Goal: Navigation & Orientation: Understand site structure

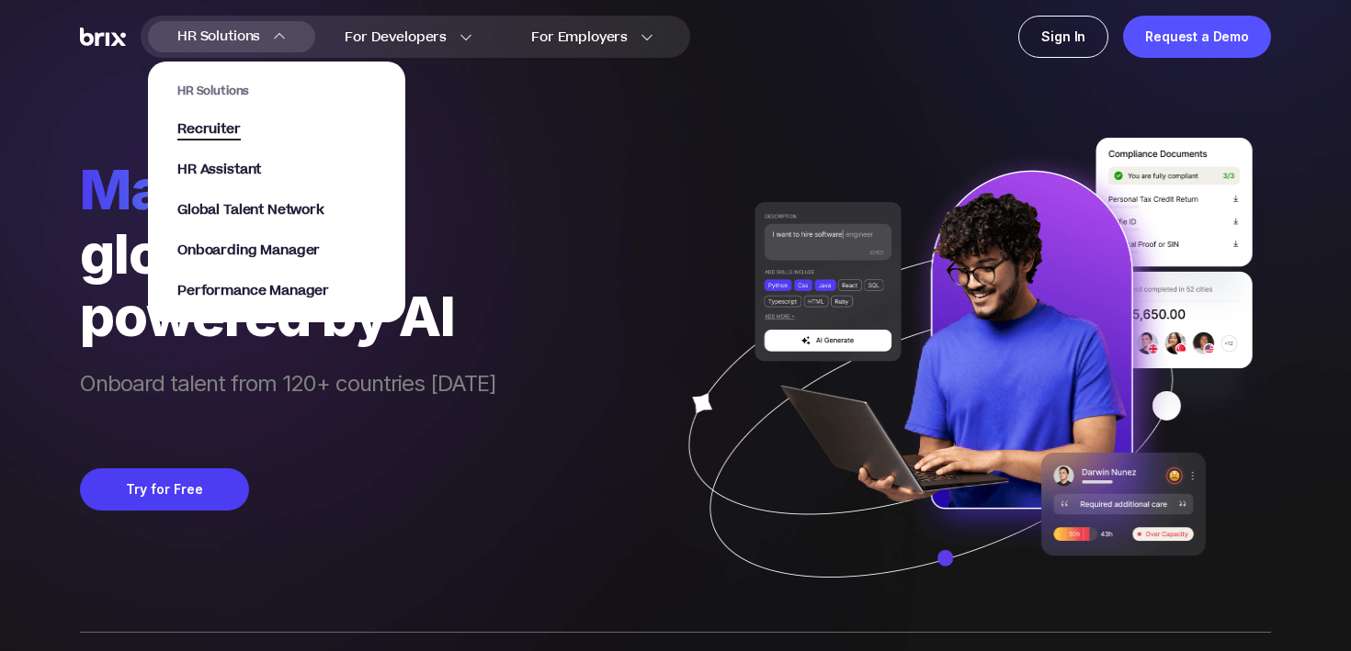
click at [221, 130] on span "Recruiter" at bounding box center [208, 129] width 63 height 21
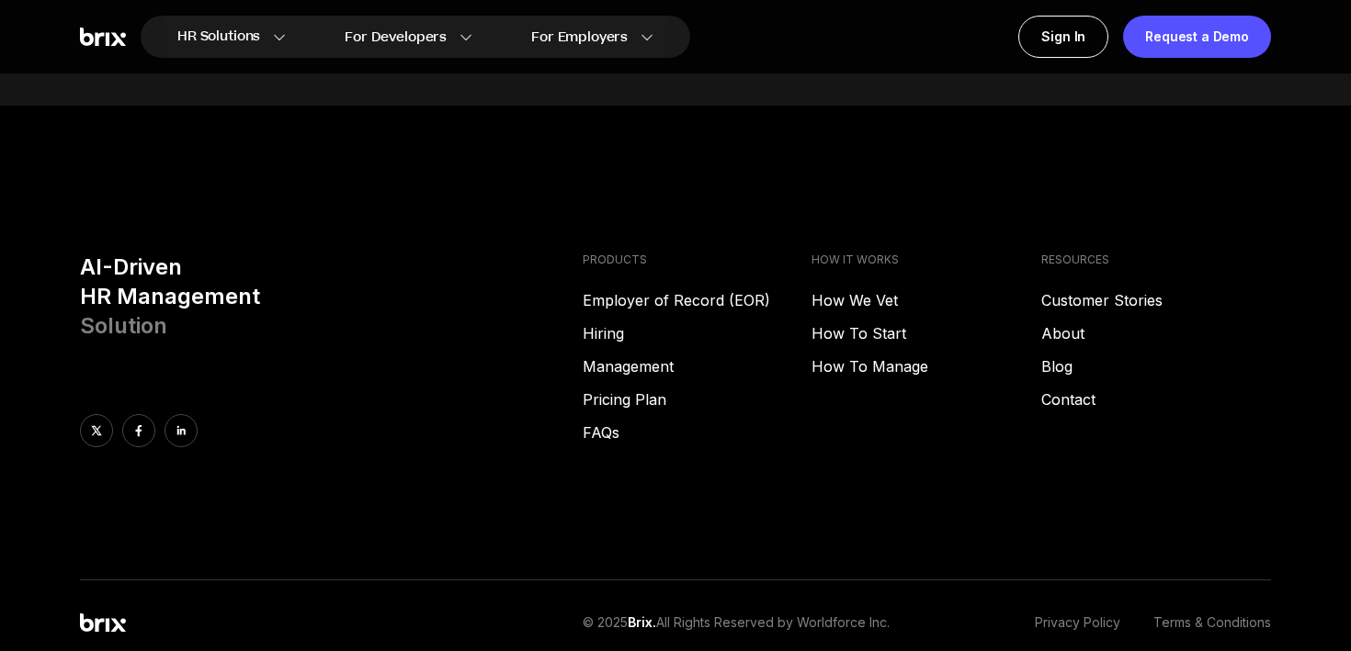
scroll to position [9320, 0]
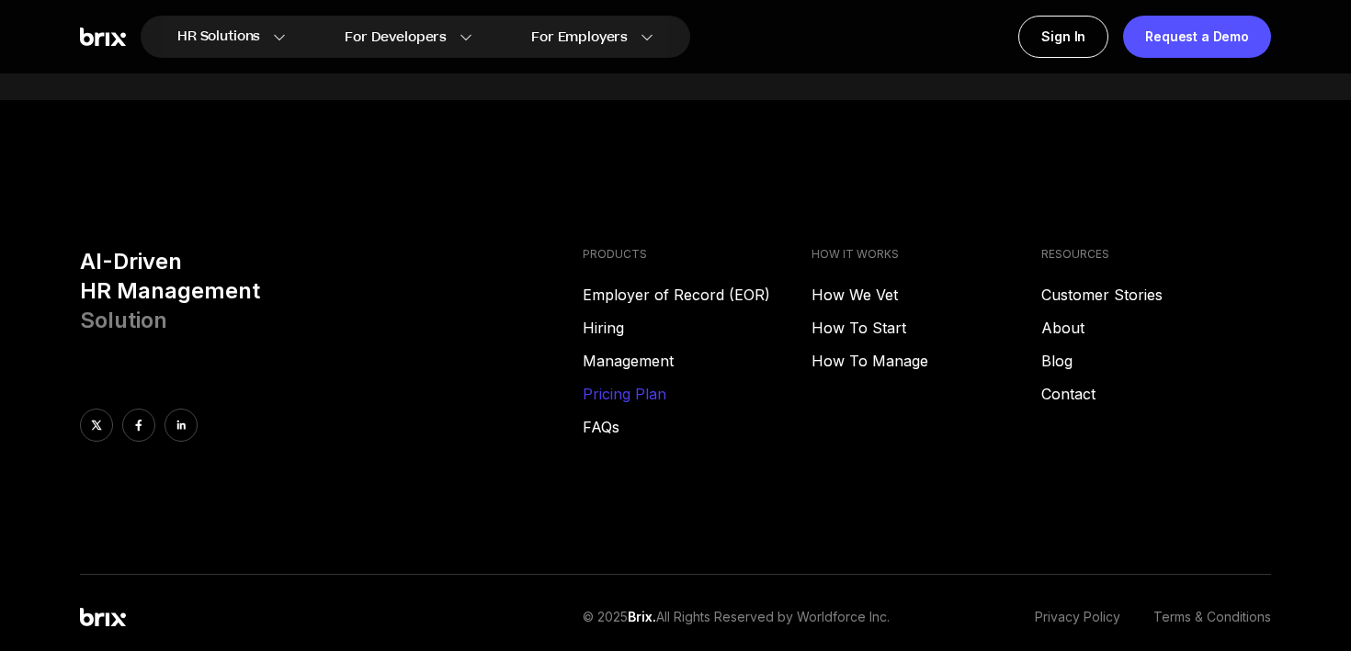
click at [657, 383] on link "Pricing Plan" at bounding box center [698, 394] width 230 height 22
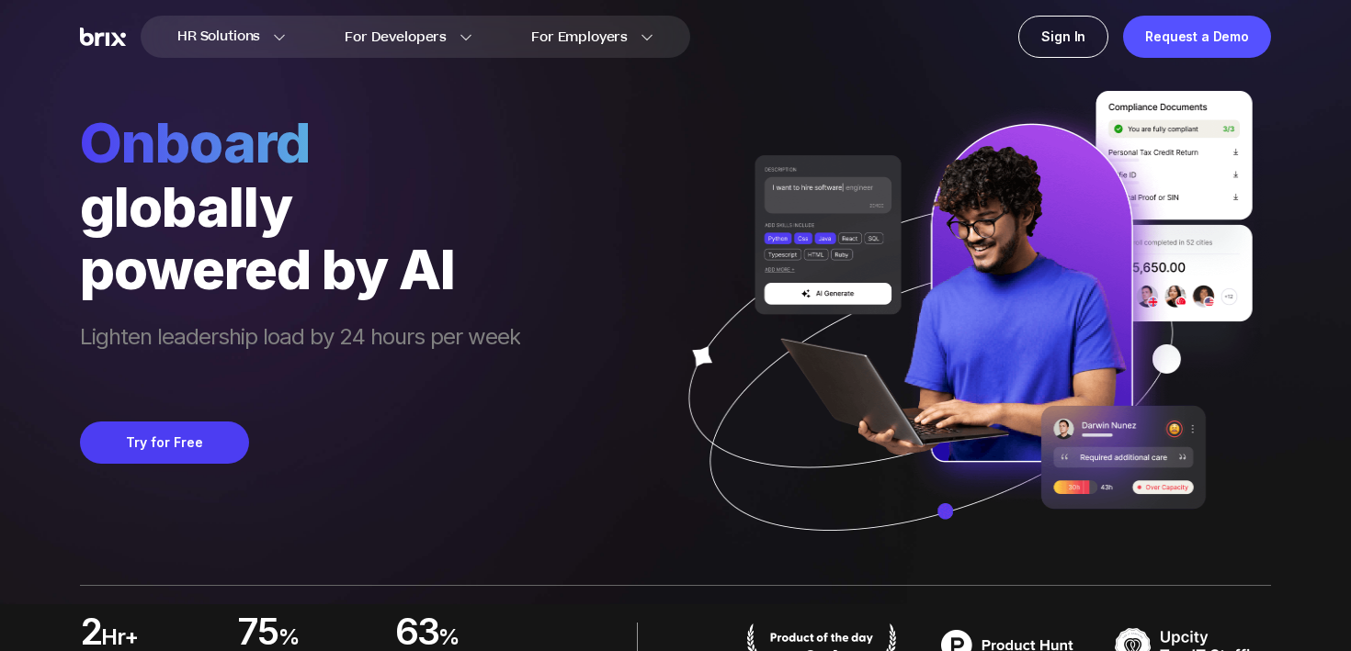
scroll to position [0, 0]
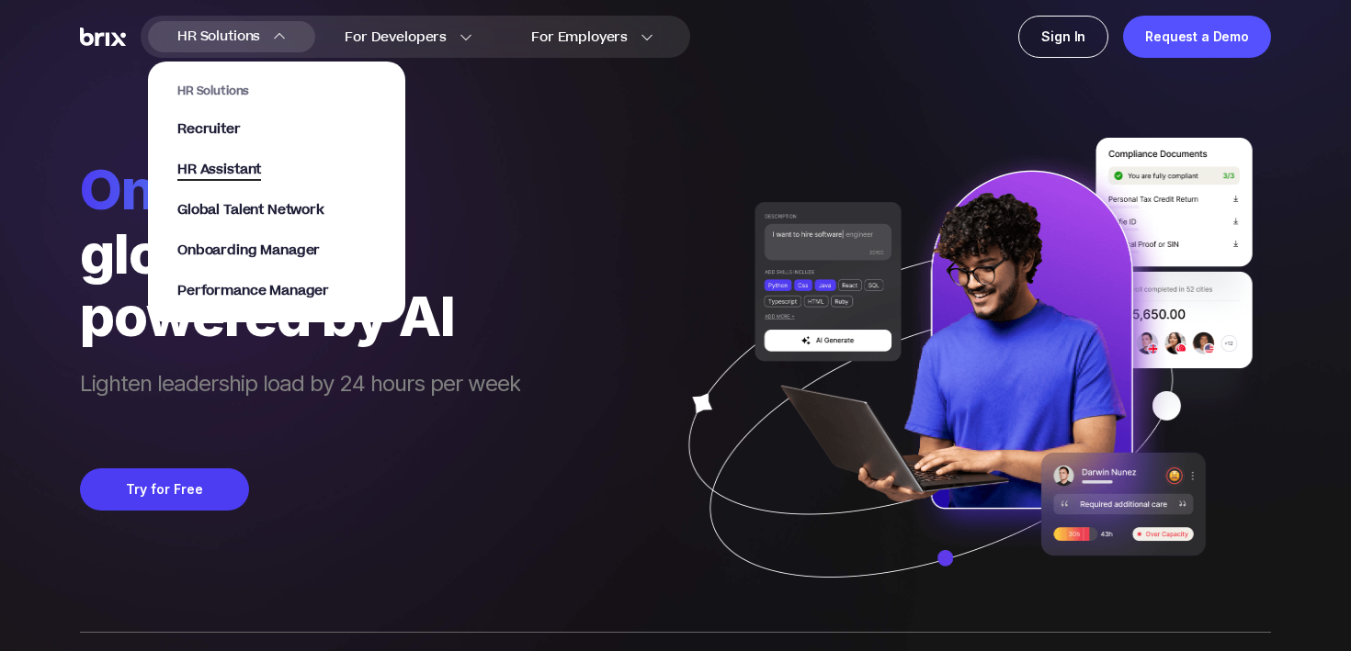
click at [223, 163] on span "HR Assistant" at bounding box center [219, 170] width 84 height 21
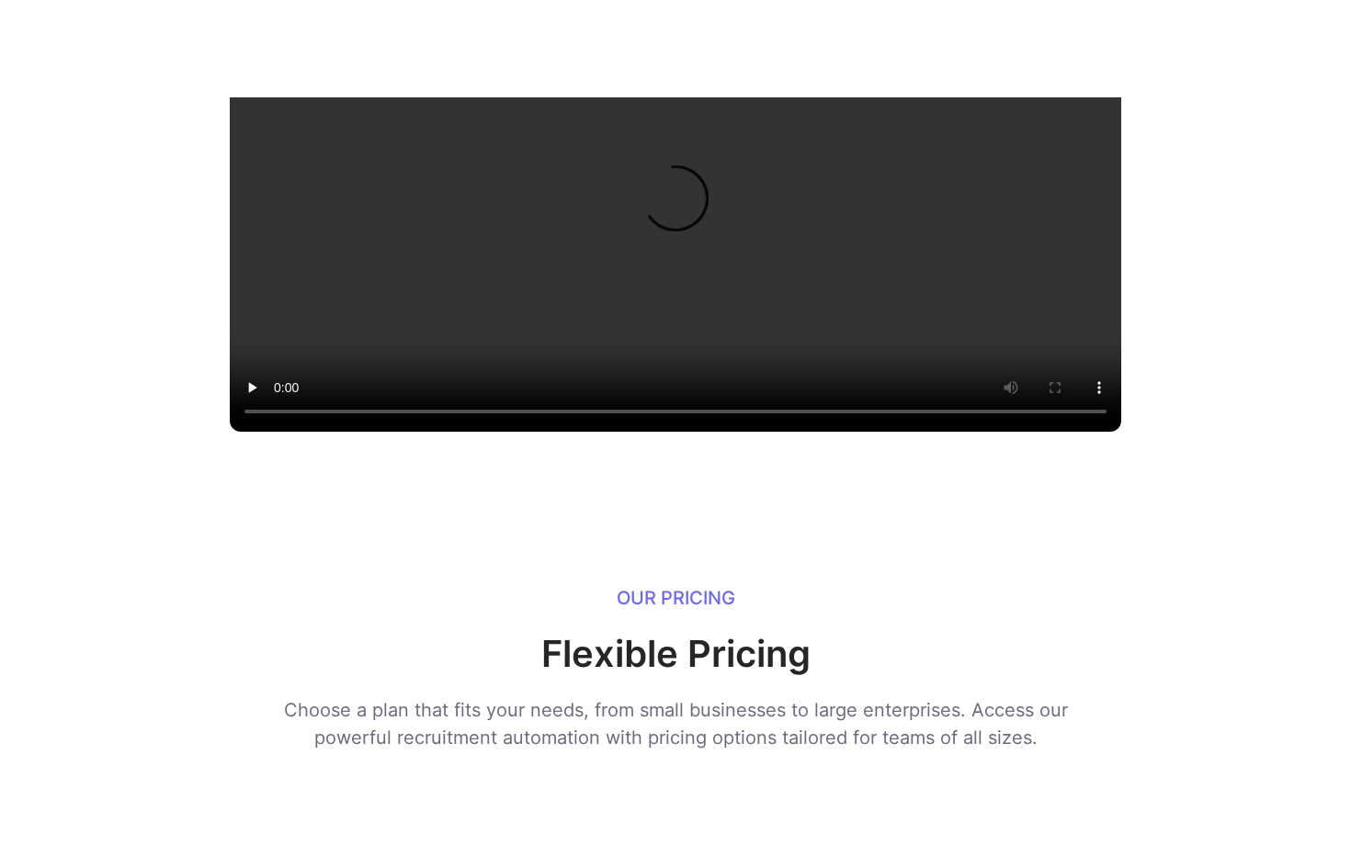
scroll to position [2103, 0]
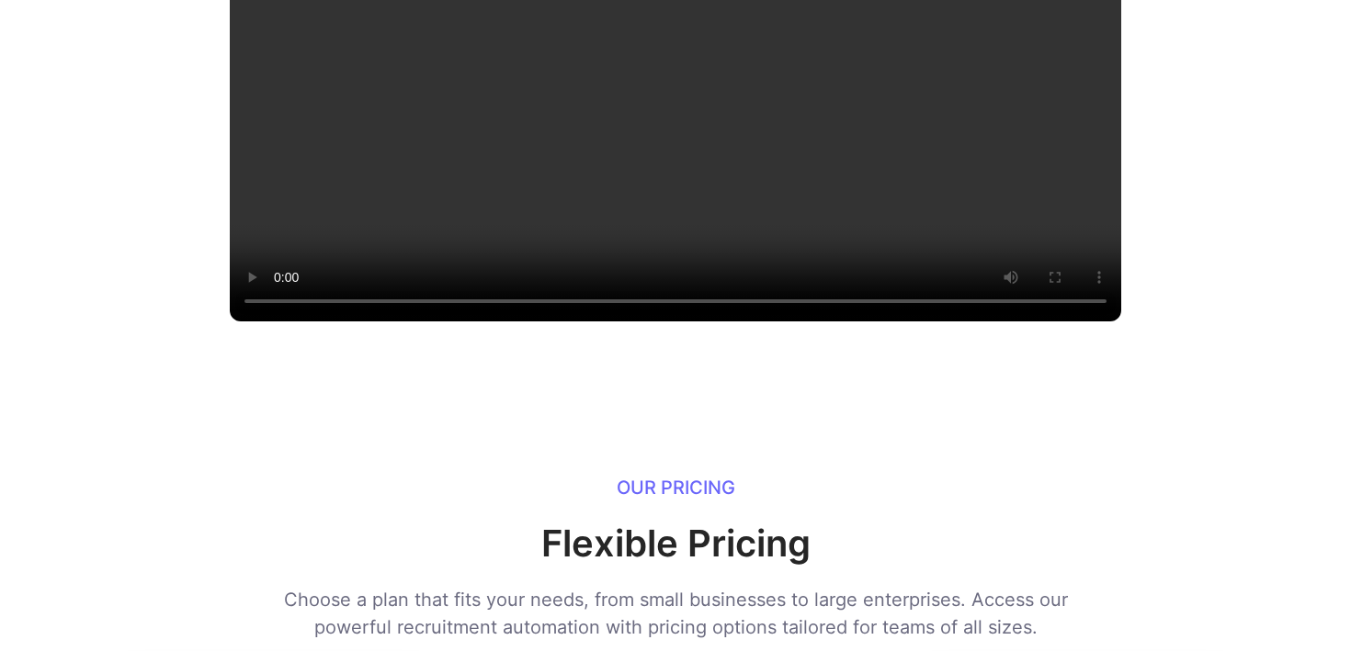
click at [516, 278] on video at bounding box center [675, 99] width 891 height 446
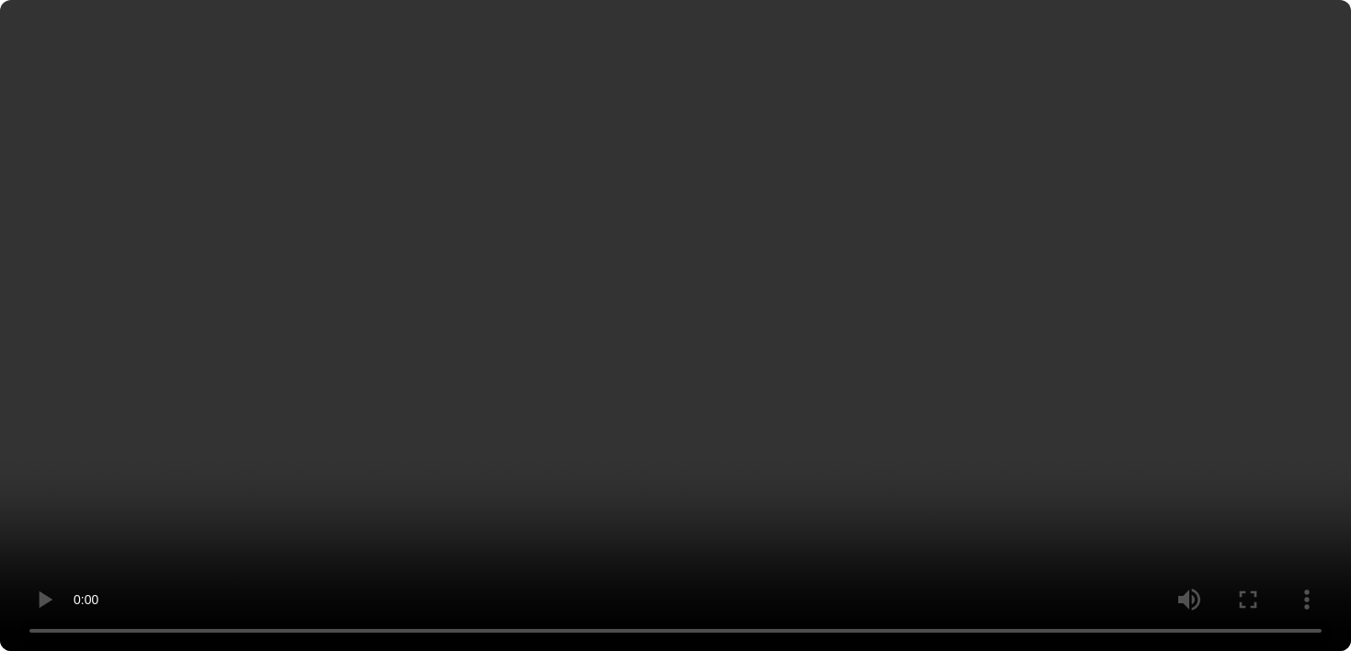
scroll to position [996, 0]
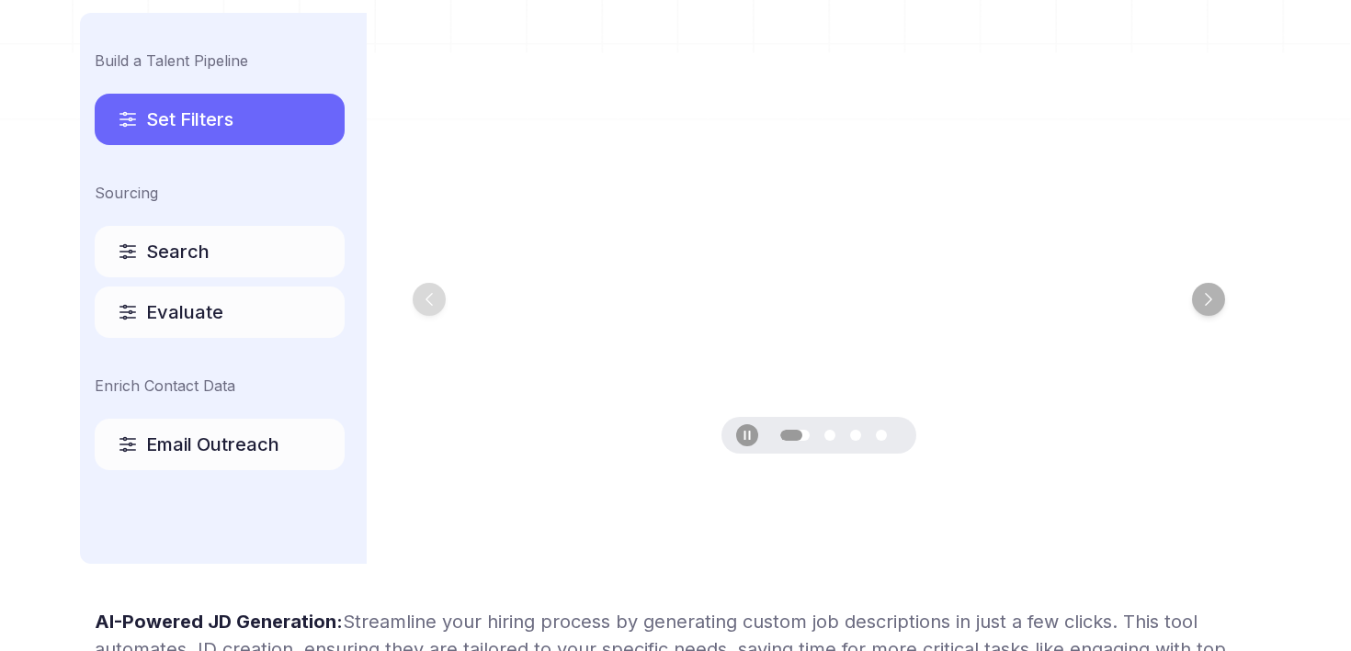
click at [183, 242] on span "Search" at bounding box center [177, 252] width 63 height 26
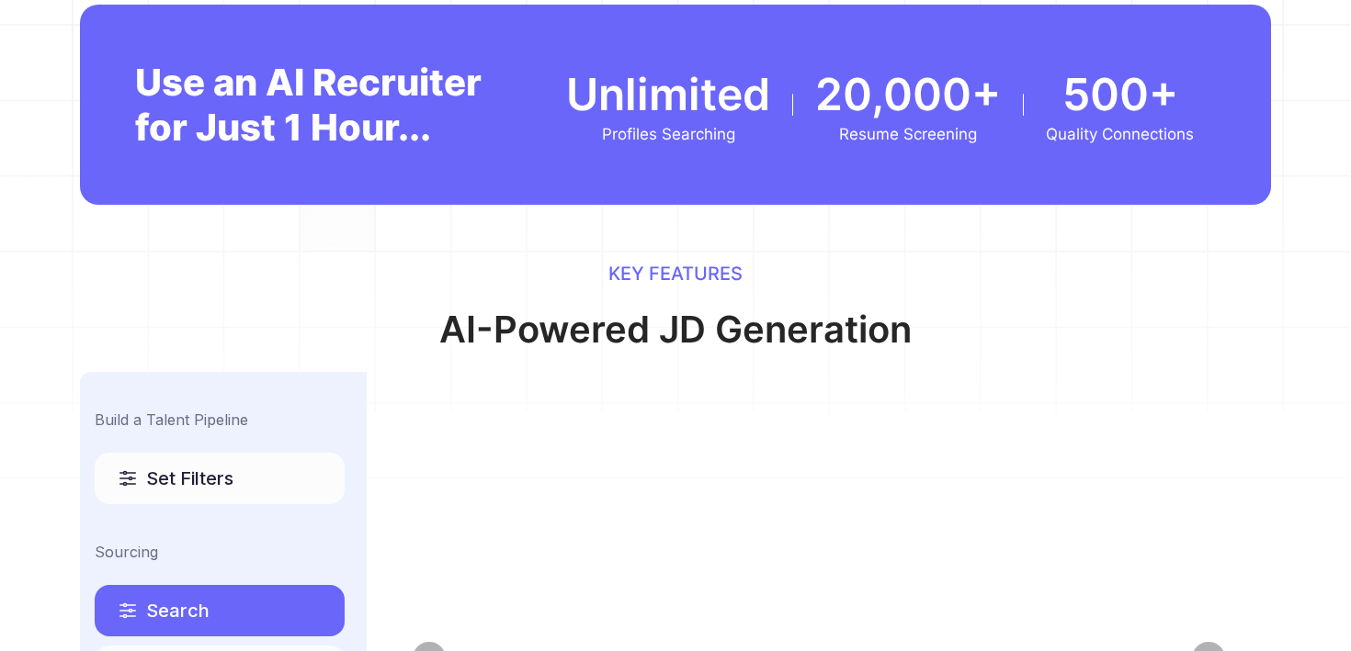
scroll to position [0, 0]
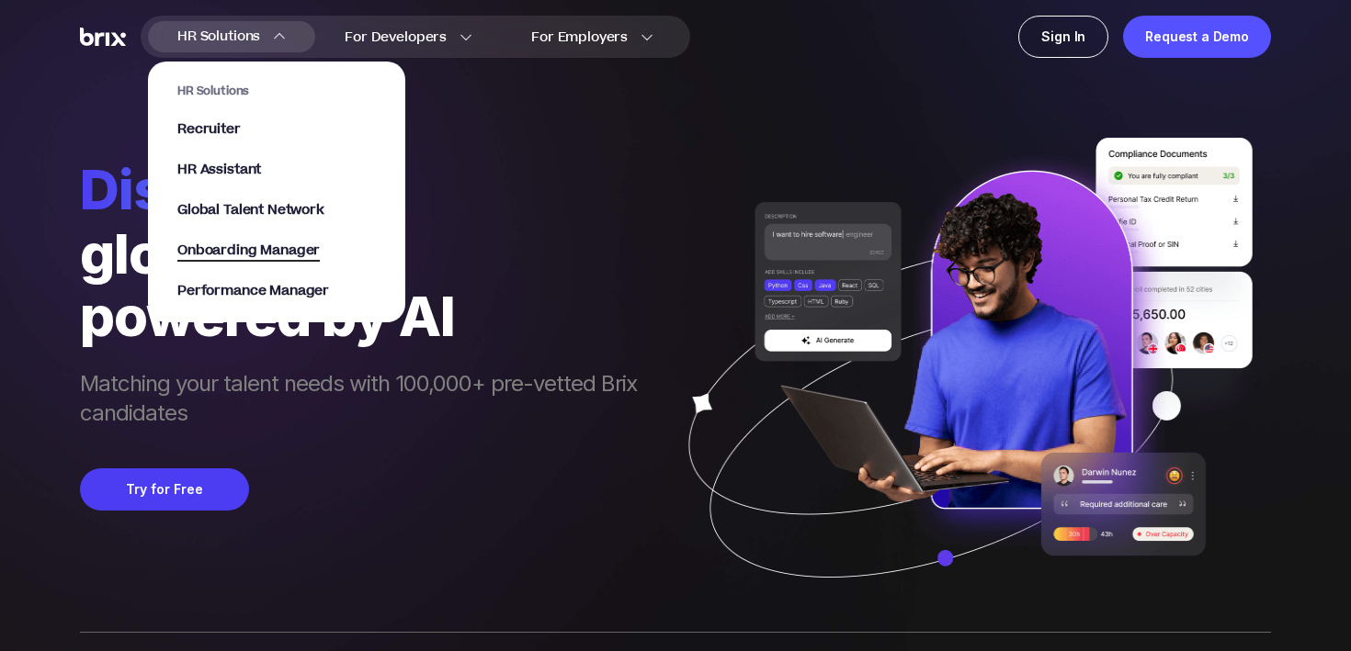
click at [249, 253] on span "Onboarding Manager" at bounding box center [248, 251] width 142 height 21
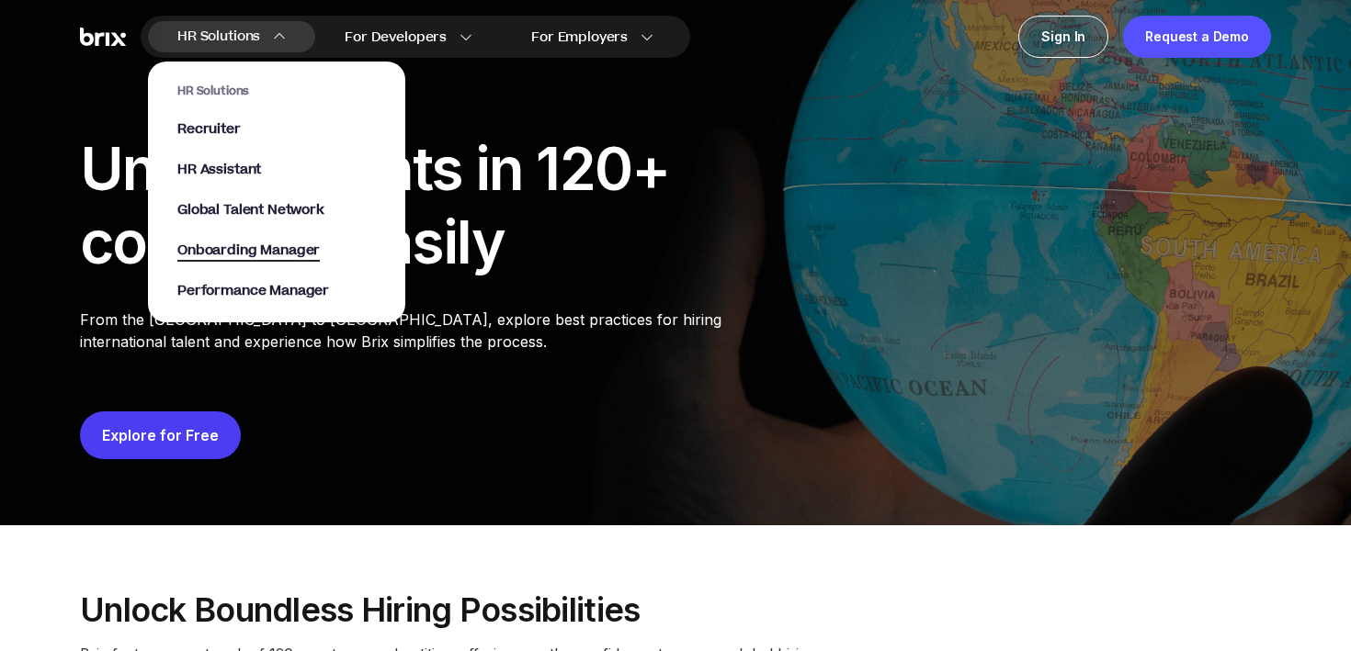
click at [257, 257] on span "Onboarding Manager" at bounding box center [248, 251] width 142 height 21
click at [259, 290] on span "Performance Manager" at bounding box center [253, 291] width 152 height 21
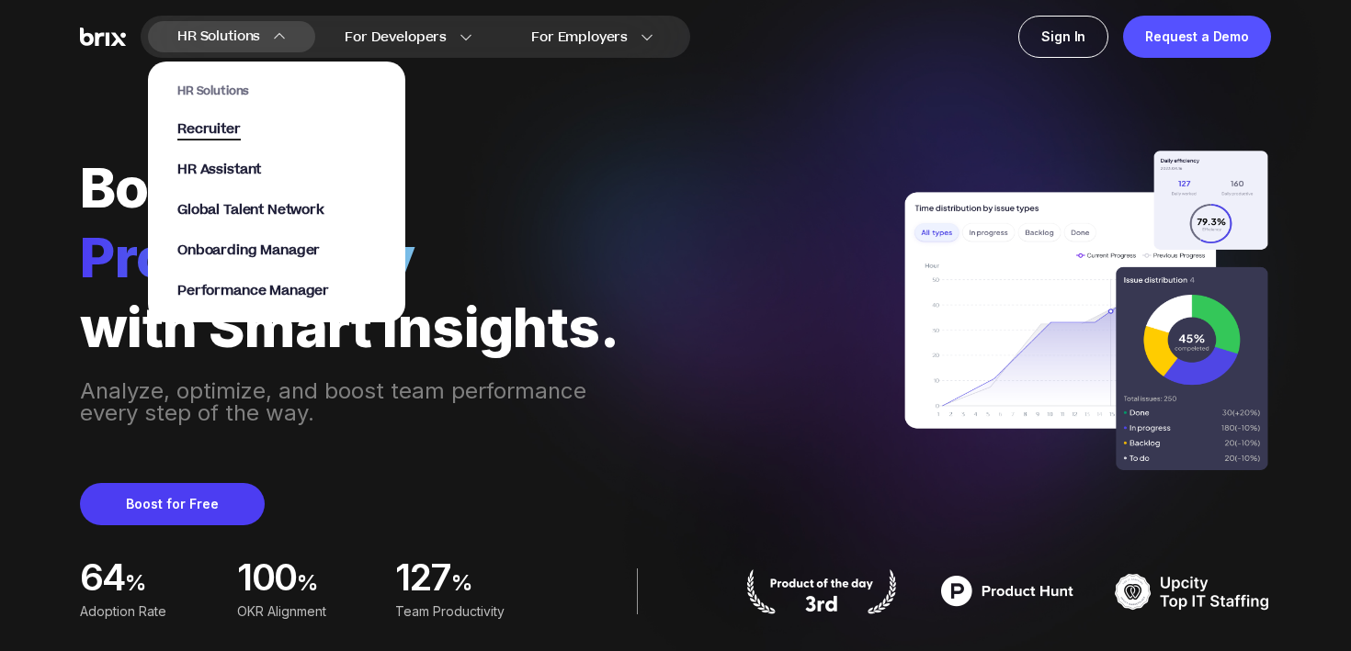
click at [230, 128] on span "Recruiter" at bounding box center [208, 129] width 63 height 21
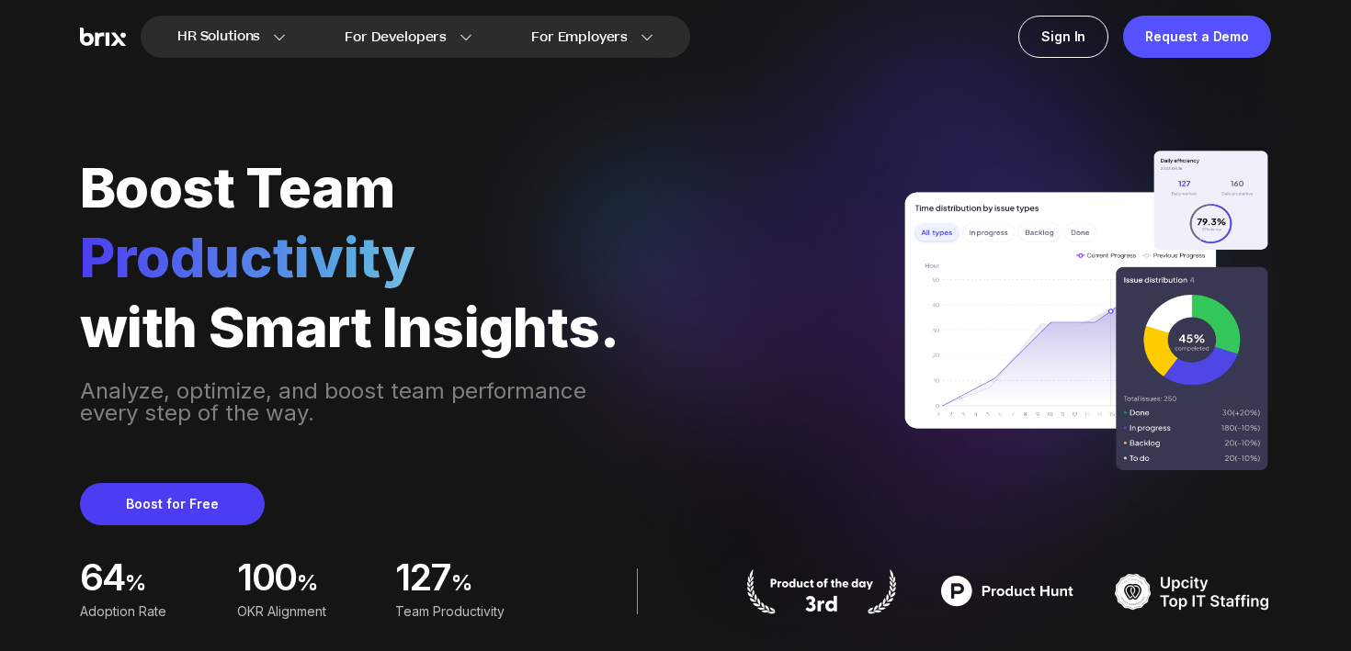
click at [99, 35] on img at bounding box center [103, 37] width 46 height 19
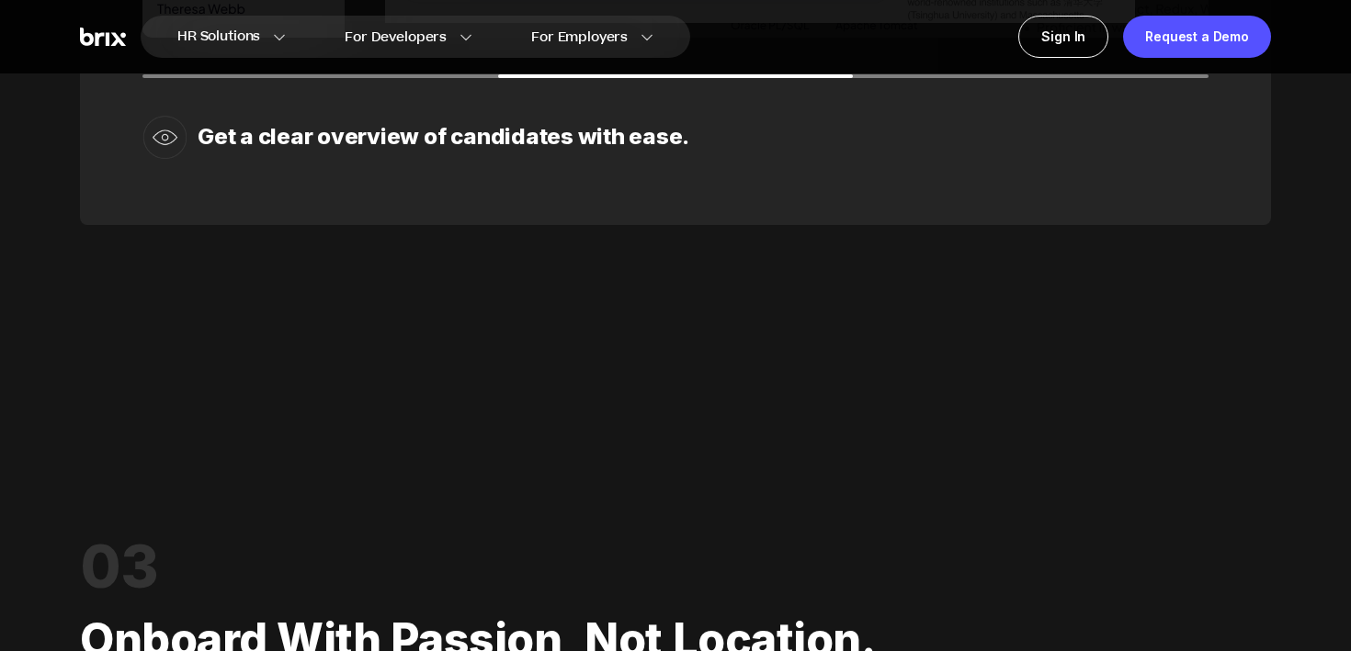
scroll to position [2986, 0]
